Goal: Information Seeking & Learning: Learn about a topic

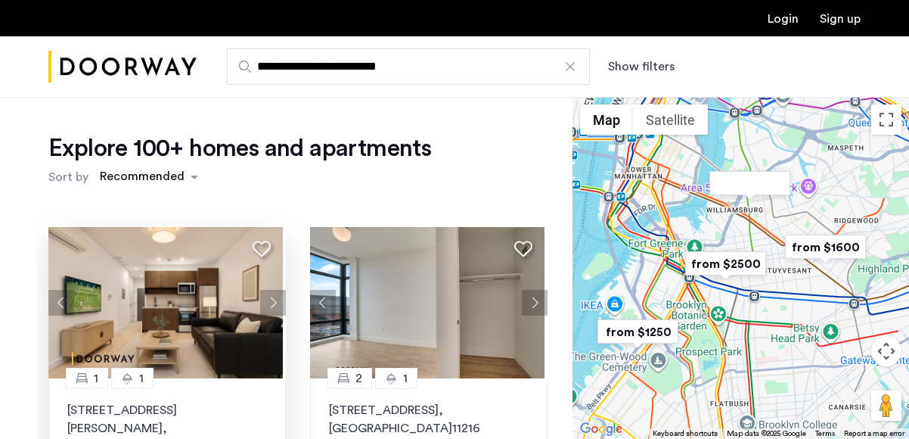
click at [177, 284] on img at bounding box center [165, 302] width 235 height 151
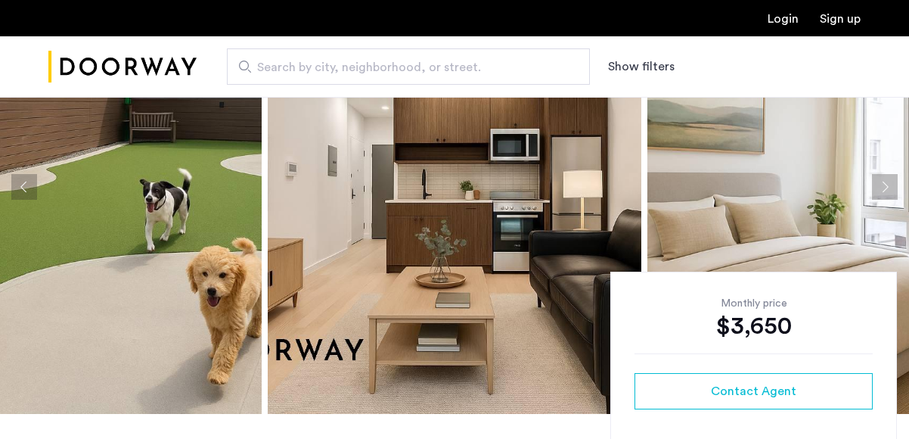
scroll to position [151, 0]
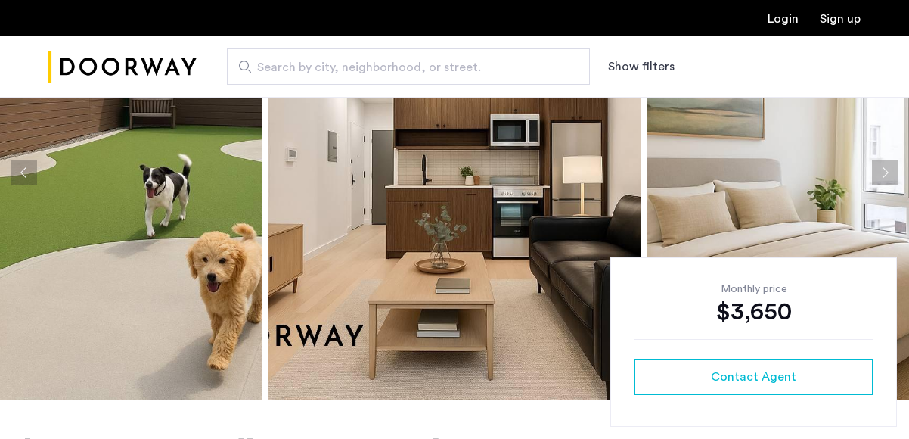
click at [480, 353] on img at bounding box center [455, 173] width 374 height 454
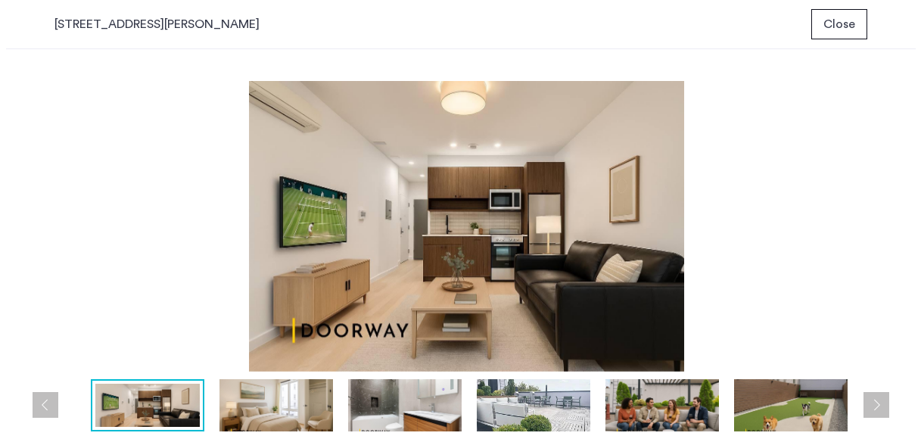
scroll to position [0, 0]
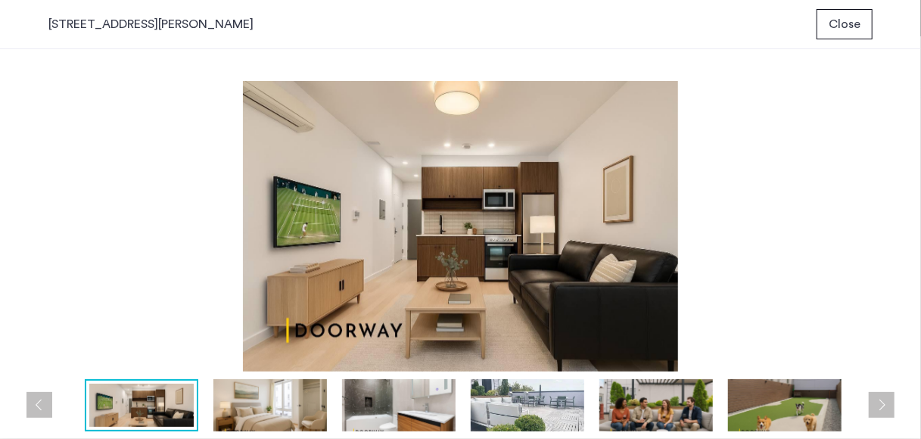
click at [894, 405] on button "Next apartment" at bounding box center [881, 405] width 26 height 26
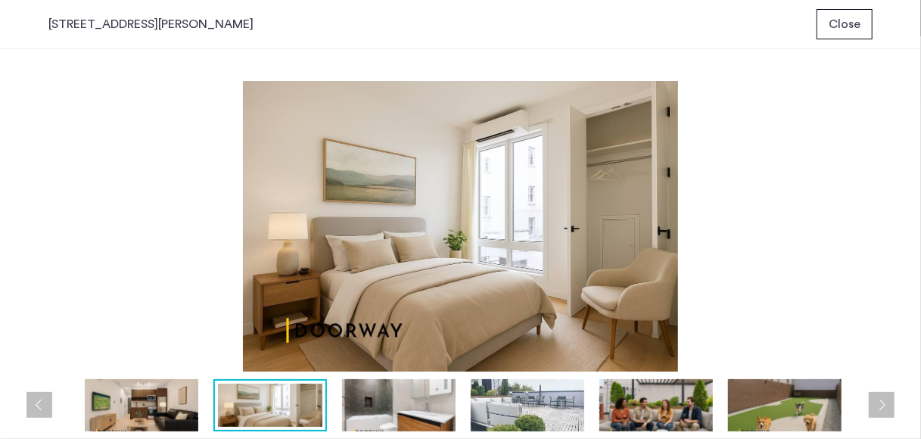
click at [894, 405] on button "Next apartment" at bounding box center [881, 405] width 26 height 26
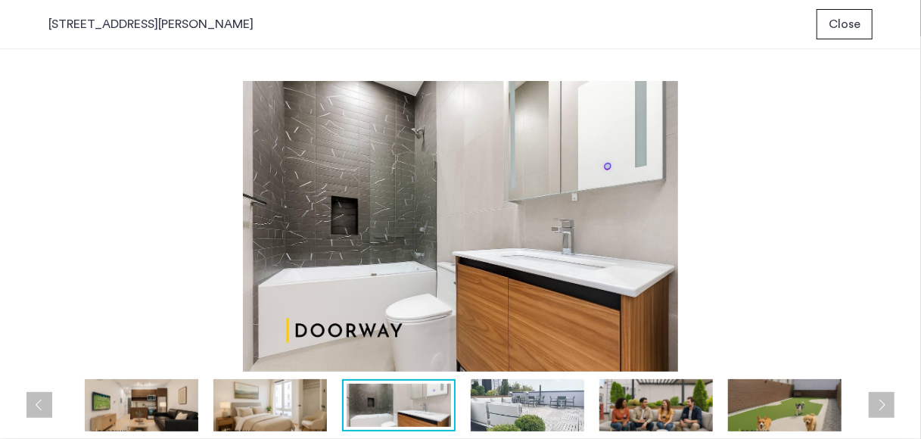
click at [894, 402] on button "Next apartment" at bounding box center [881, 405] width 26 height 26
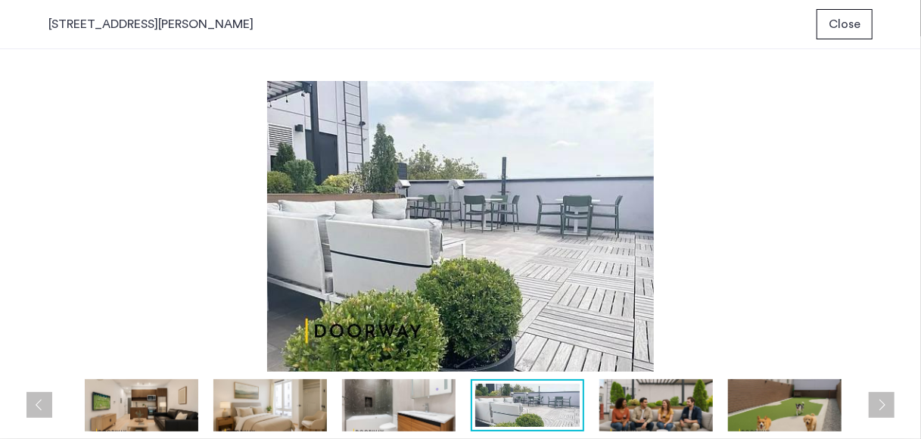
click at [894, 403] on button "Next apartment" at bounding box center [881, 405] width 26 height 26
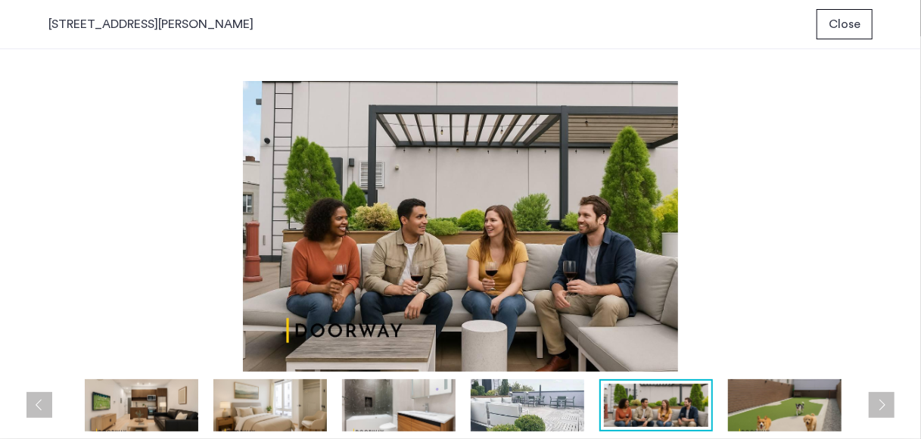
click at [894, 402] on button "Next apartment" at bounding box center [881, 405] width 26 height 26
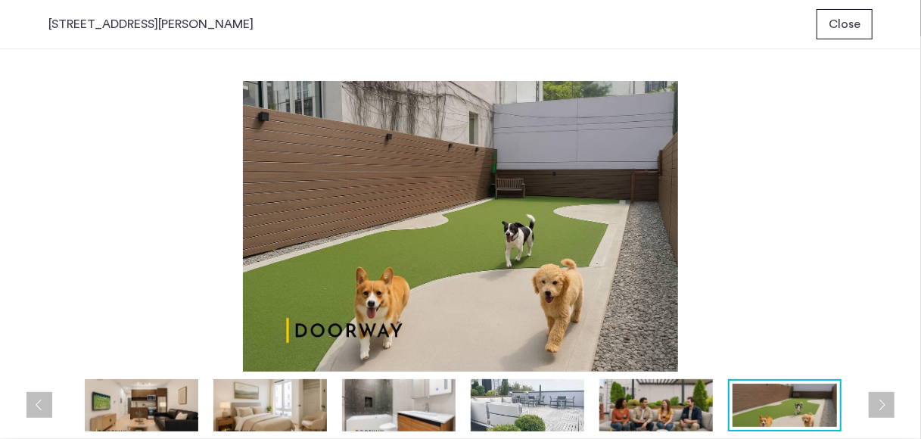
click at [894, 403] on button "Next apartment" at bounding box center [881, 405] width 26 height 26
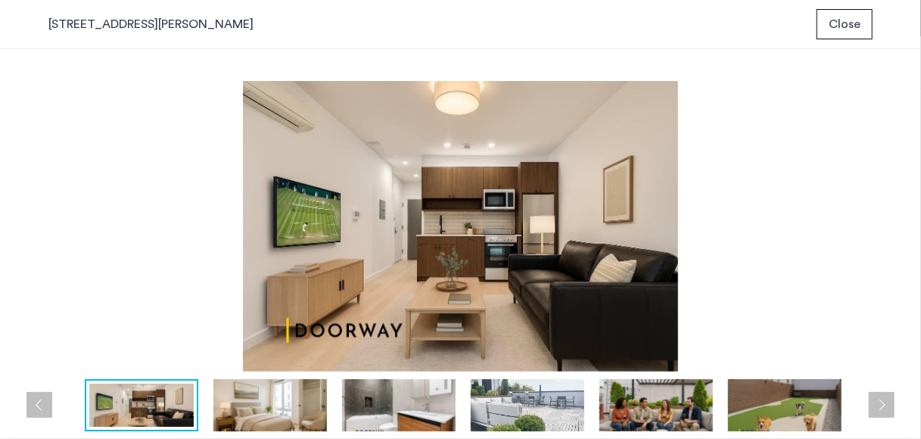
click at [896, 402] on div "prev next prev next" at bounding box center [460, 244] width 921 height 390
click at [880, 396] on button "Next apartment" at bounding box center [881, 405] width 26 height 26
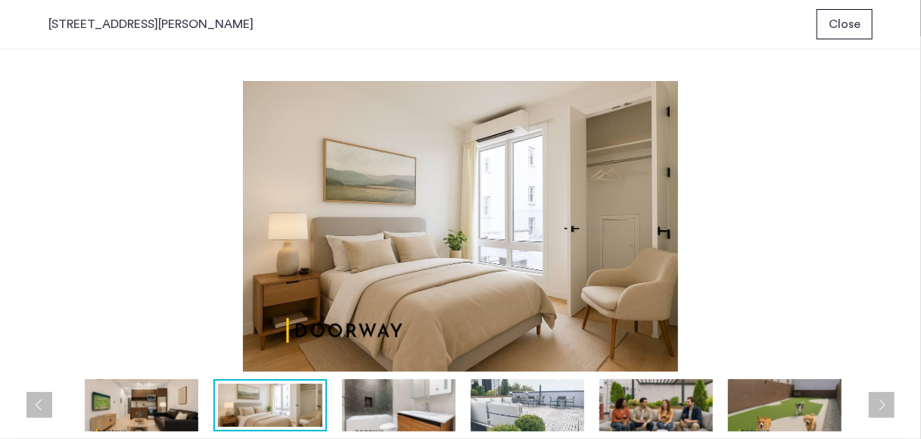
click at [887, 403] on button "Next apartment" at bounding box center [881, 405] width 26 height 26
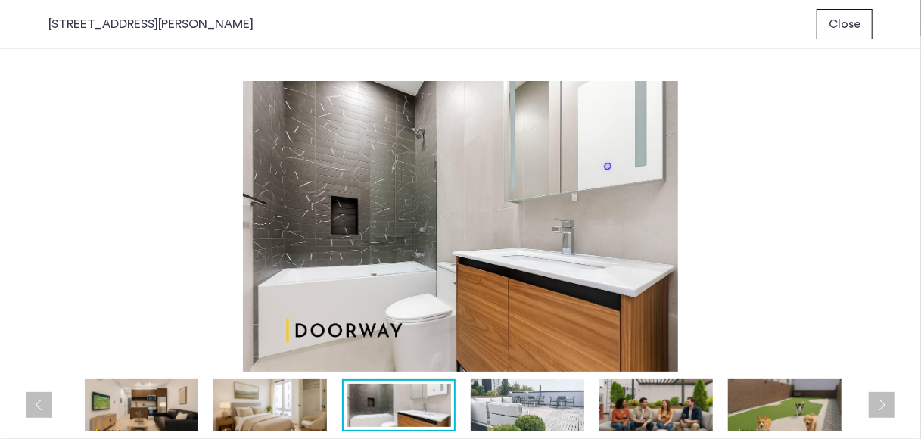
click at [886, 403] on button "Next apartment" at bounding box center [881, 405] width 26 height 26
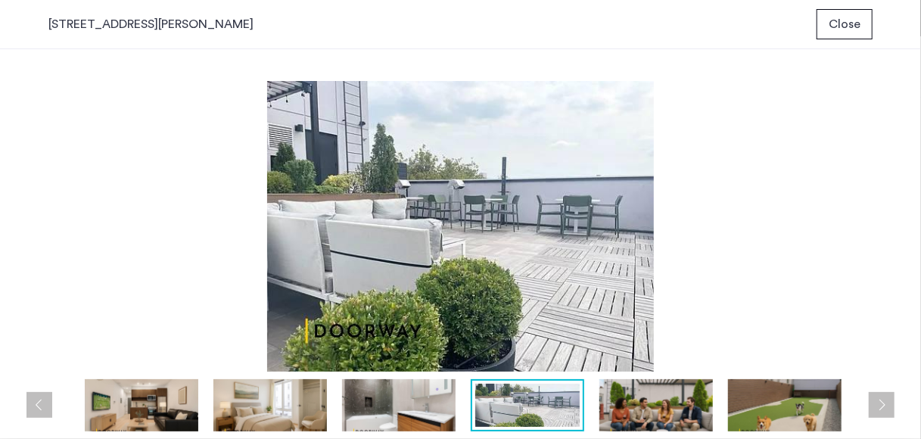
click at [886, 403] on button "Next apartment" at bounding box center [881, 405] width 26 height 26
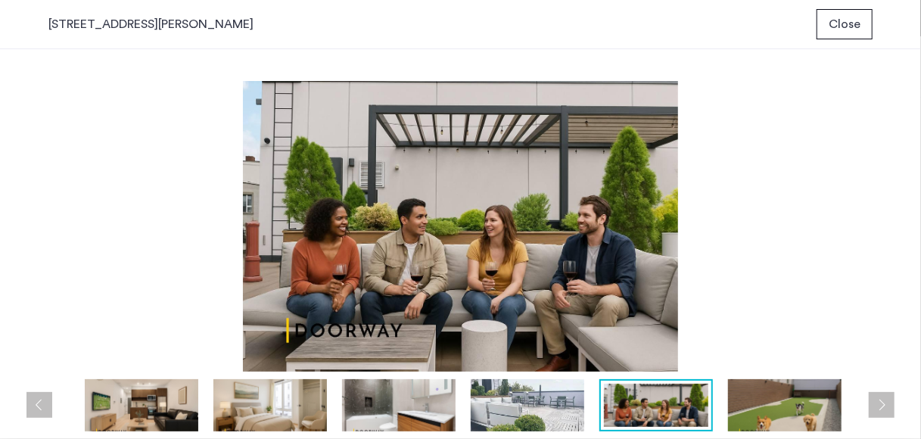
click at [886, 403] on button "Next apartment" at bounding box center [881, 405] width 26 height 26
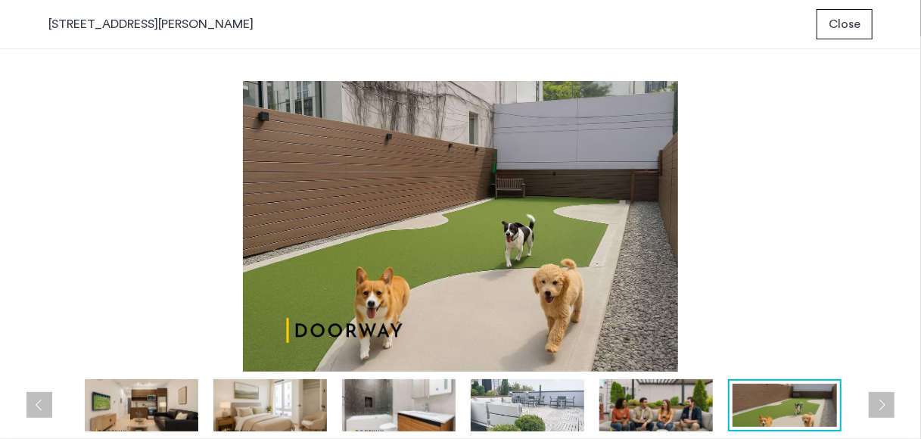
click at [886, 403] on button "Next apartment" at bounding box center [881, 405] width 26 height 26
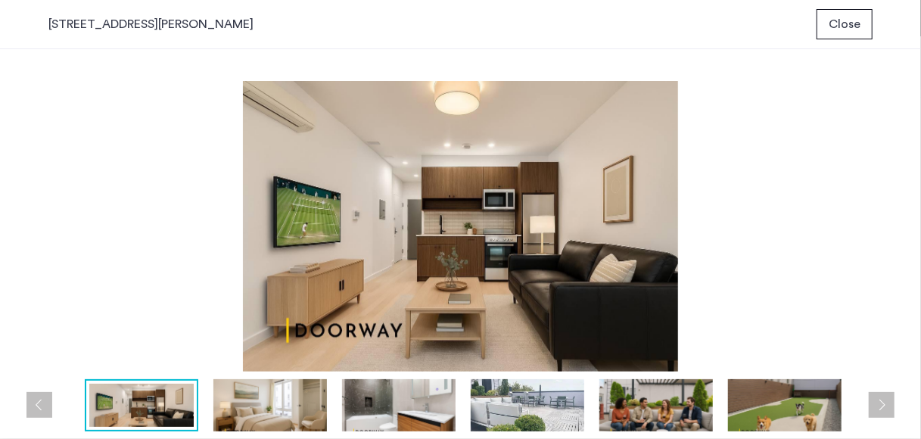
click at [855, 15] on span "Close" at bounding box center [844, 24] width 32 height 18
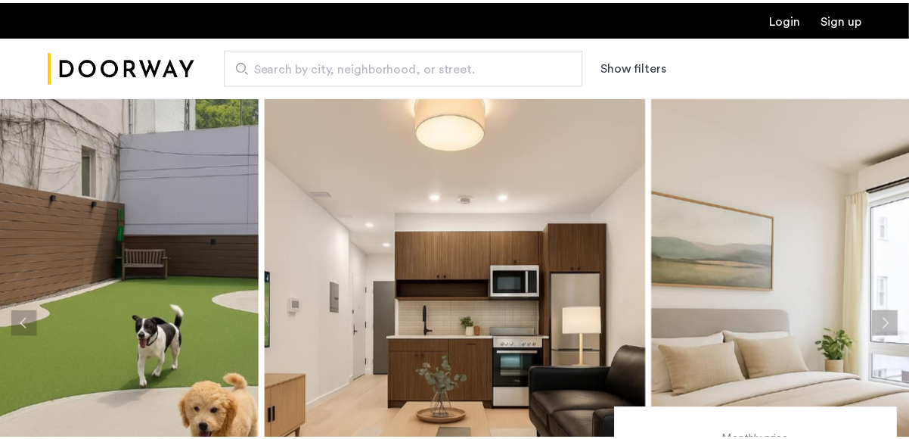
scroll to position [112, 0]
